Goal: Find specific page/section: Find specific page/section

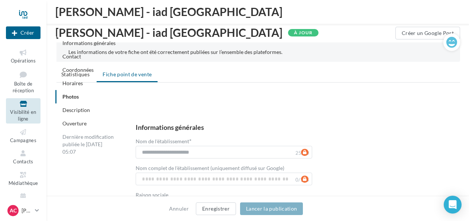
scroll to position [1256, 0]
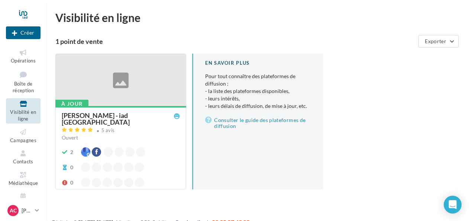
click at [118, 86] on div at bounding box center [121, 80] width 130 height 53
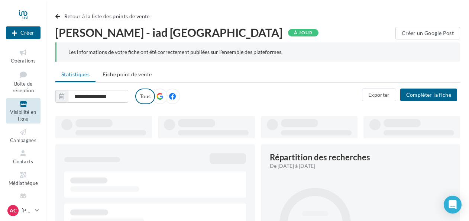
type input "**********"
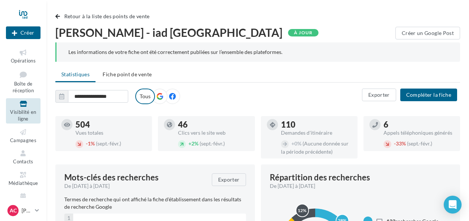
scroll to position [111, 0]
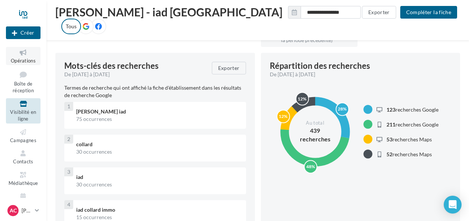
click at [25, 52] on icon at bounding box center [23, 52] width 30 height 9
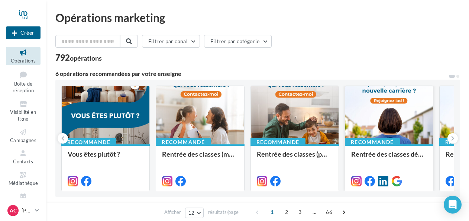
scroll to position [111, 0]
